Goal: Complete application form: Complete application form

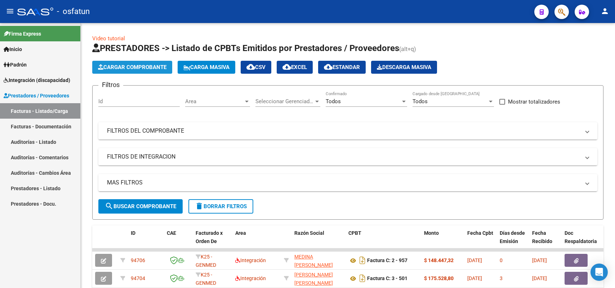
click at [132, 65] on span "Cargar Comprobante" at bounding box center [132, 67] width 68 height 6
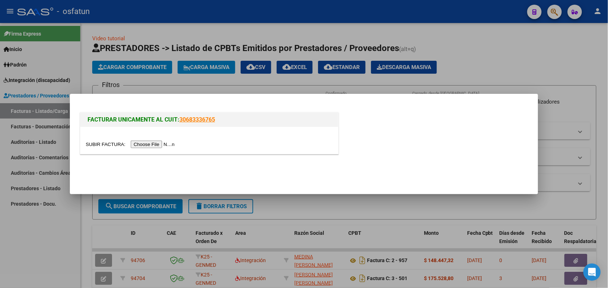
scroll to position [1, 0]
click at [139, 145] on input "file" at bounding box center [131, 145] width 91 height 8
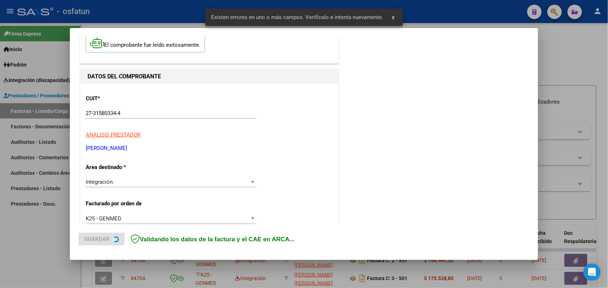
scroll to position [194, 0]
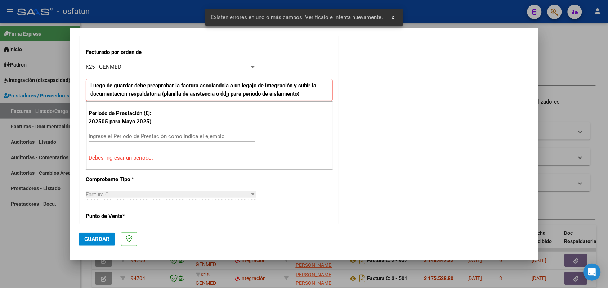
click at [165, 135] on input "Ingrese el Período de Prestación como indica el ejemplo" at bounding box center [172, 136] width 166 height 6
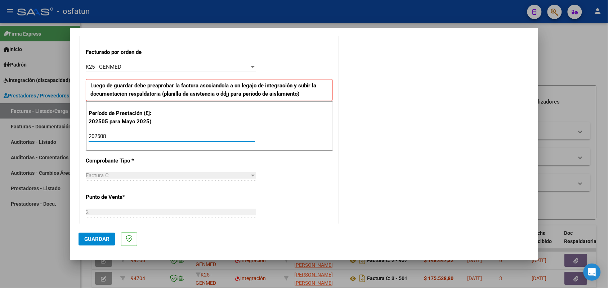
type input "202508"
click at [102, 236] on span "Guardar" at bounding box center [96, 239] width 25 height 6
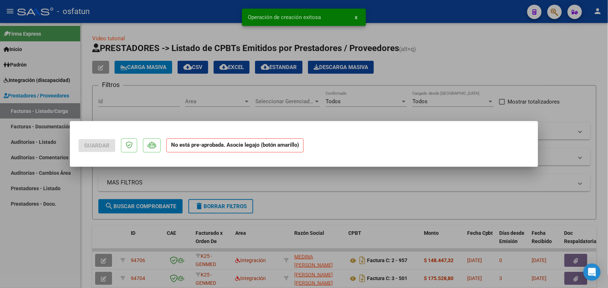
scroll to position [0, 0]
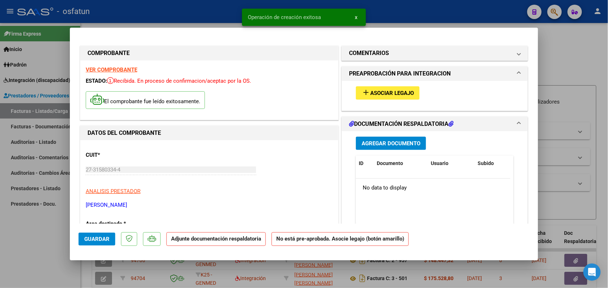
click at [392, 94] on span "Asociar Legajo" at bounding box center [392, 93] width 44 height 6
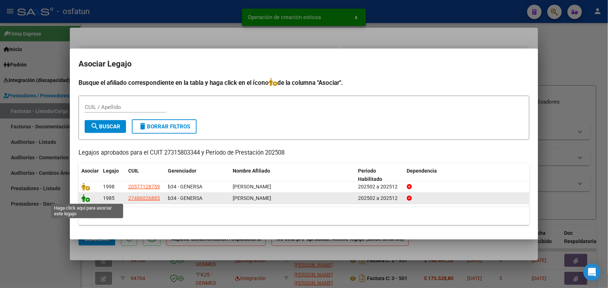
click at [85, 199] on icon at bounding box center [85, 198] width 9 height 8
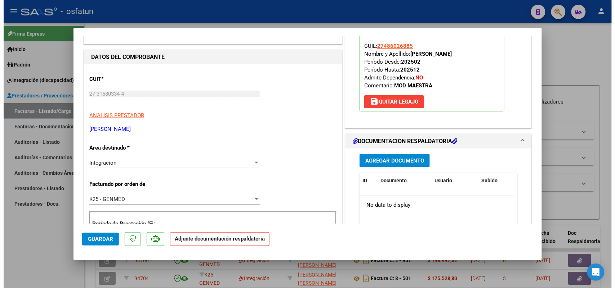
scroll to position [90, 0]
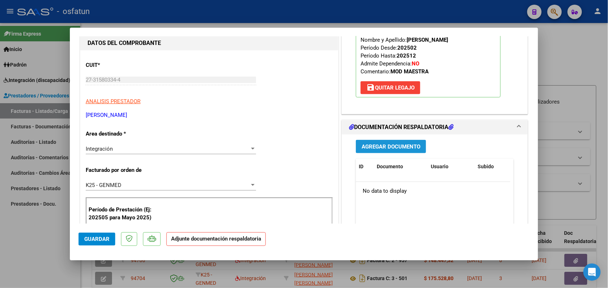
click at [382, 146] on span "Agregar Documento" at bounding box center [390, 147] width 59 height 6
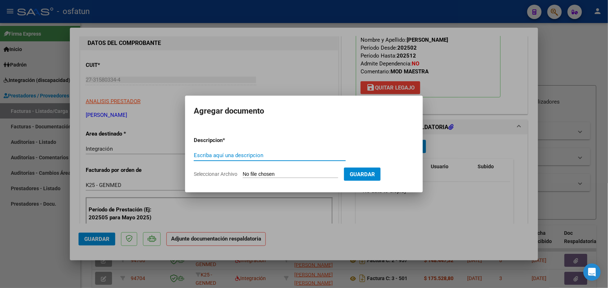
click at [265, 154] on input "Escriba aquí una descripcion" at bounding box center [270, 155] width 152 height 6
type input "ASIST"
click at [278, 175] on input "Seleccionar Archivo" at bounding box center [290, 174] width 95 height 7
type input "C:\fakepath\aut asi [PERSON_NAME] modulo.pdf"
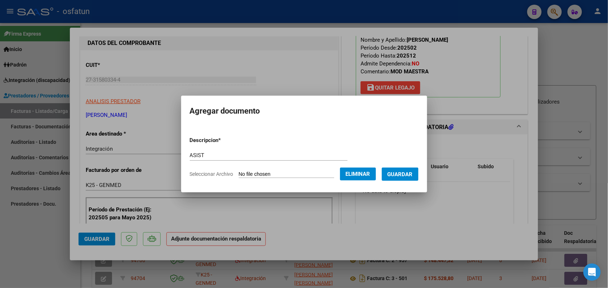
click at [409, 175] on span "Guardar" at bounding box center [399, 174] width 25 height 6
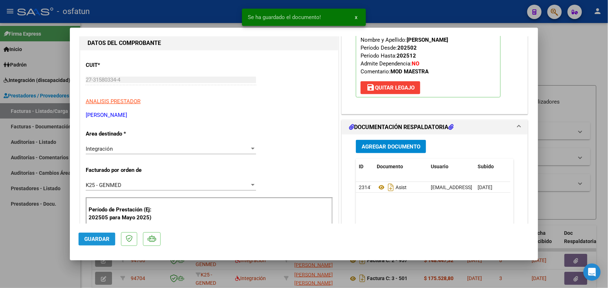
click at [99, 239] on span "Guardar" at bounding box center [96, 239] width 25 height 6
click at [32, 249] on div at bounding box center [304, 144] width 608 height 288
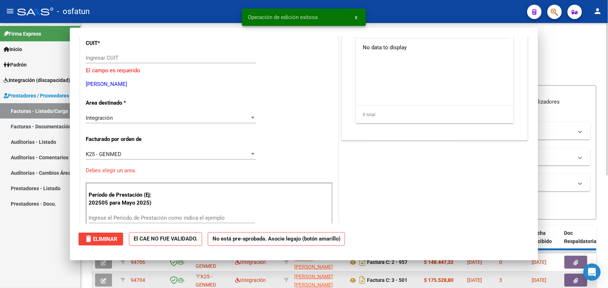
scroll to position [0, 0]
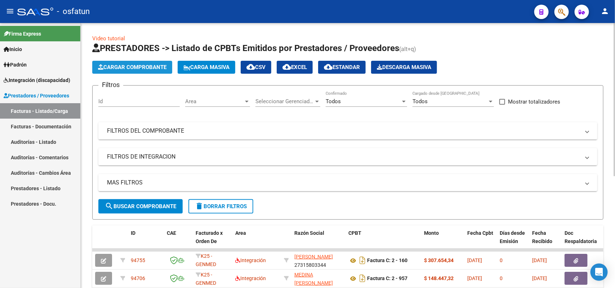
click at [134, 69] on span "Cargar Comprobante" at bounding box center [132, 67] width 68 height 6
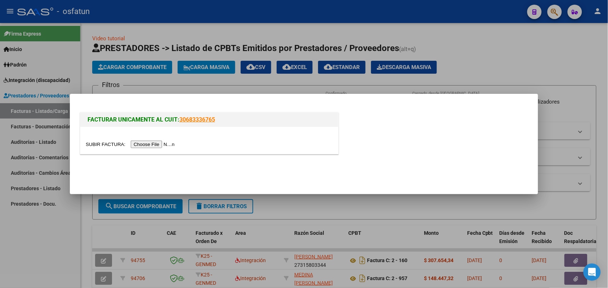
click at [151, 144] on input "file" at bounding box center [131, 145] width 91 height 8
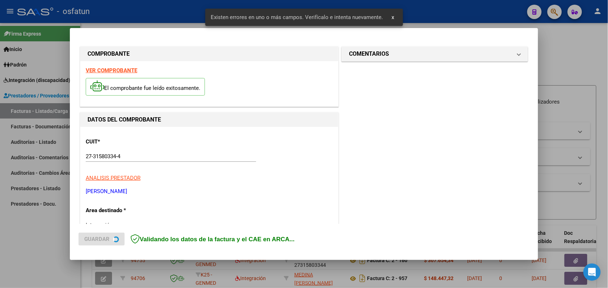
scroll to position [181, 0]
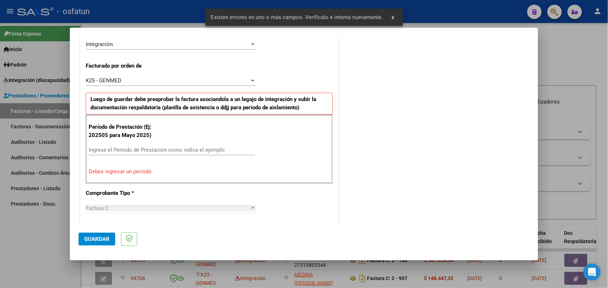
click at [170, 147] on div "Ingrese el Período de Prestación como indica el ejemplo" at bounding box center [172, 150] width 166 height 11
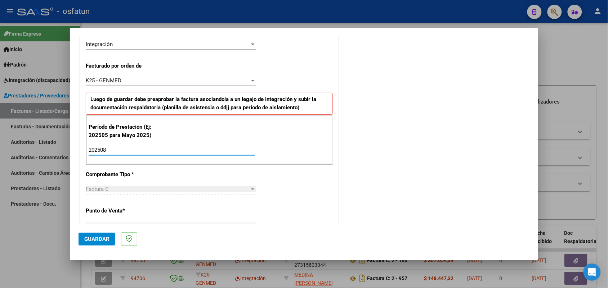
type input "202508"
click at [103, 231] on mat-dialog-actions "Guardar" at bounding box center [303, 238] width 451 height 28
click at [98, 237] on span "Guardar" at bounding box center [96, 239] width 25 height 6
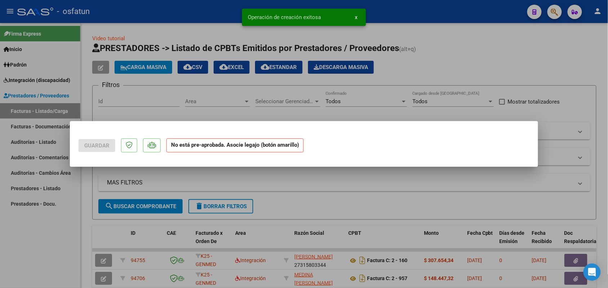
scroll to position [0, 0]
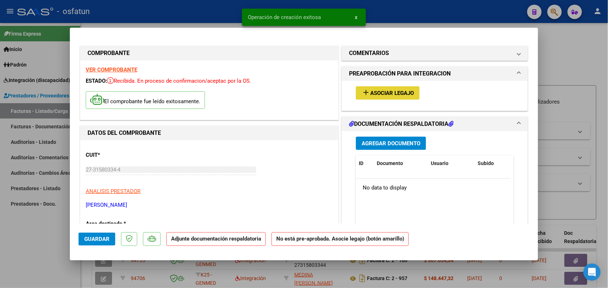
click at [386, 89] on button "add Asociar Legajo" at bounding box center [388, 92] width 64 height 13
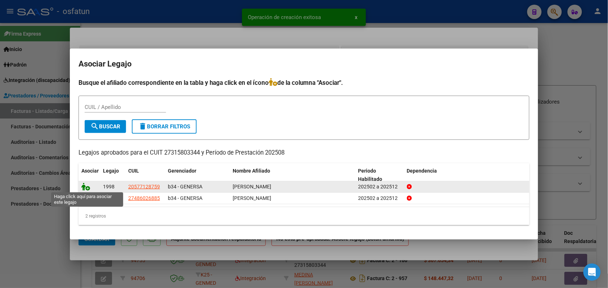
click at [87, 184] on icon at bounding box center [85, 187] width 9 height 8
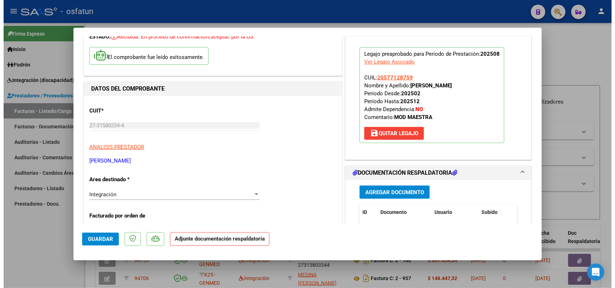
scroll to position [45, 0]
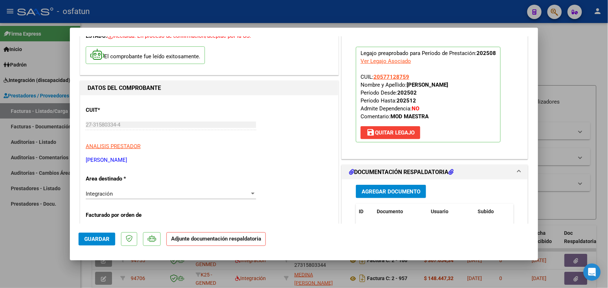
click at [384, 188] on button "Agregar Documento" at bounding box center [391, 191] width 70 height 13
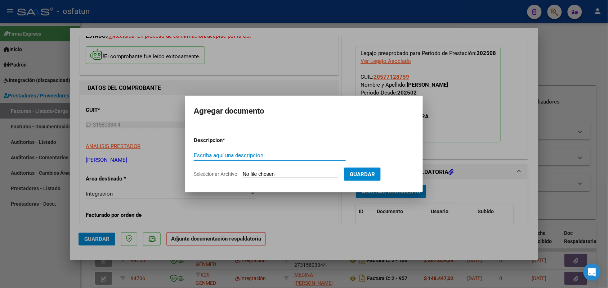
click at [236, 157] on input "Escriba aquí una descripcion" at bounding box center [270, 155] width 152 height 6
type input "ASIST"
click at [260, 175] on input "Seleccionar Archivo" at bounding box center [290, 174] width 95 height 7
type input "C:\fakepath\aut asi [PERSON_NAME] modulo agosto.pdf"
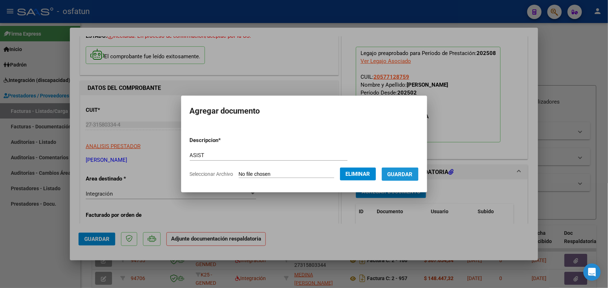
click at [407, 174] on span "Guardar" at bounding box center [399, 174] width 25 height 6
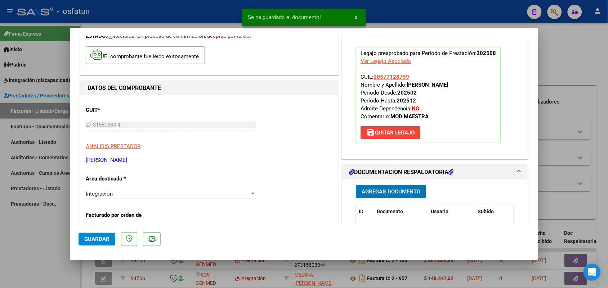
click at [103, 236] on span "Guardar" at bounding box center [96, 239] width 25 height 6
click at [30, 259] on div at bounding box center [304, 144] width 608 height 288
type input "$ 0,00"
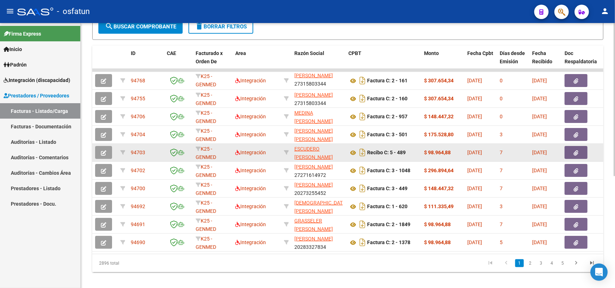
scroll to position [0, 0]
